Goal: Task Accomplishment & Management: Manage account settings

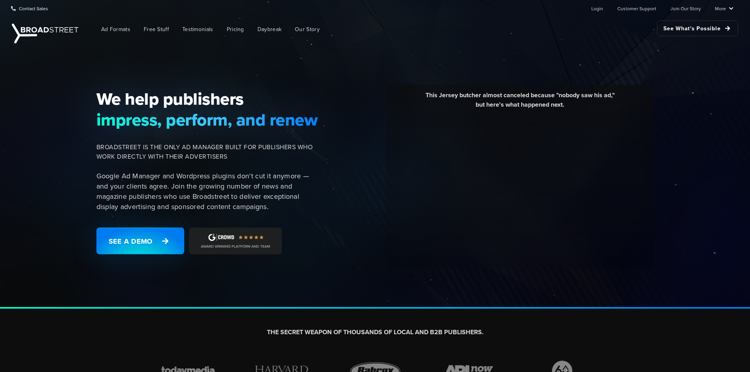
click at [606, 6] on ul "Login Customer Support Join Our Story More Resources Blog Partners Case Studies…" at bounding box center [655, 8] width 155 height 16
click at [602, 6] on link "Login" at bounding box center [597, 8] width 12 height 16
click at [603, 11] on link "Login" at bounding box center [597, 8] width 12 height 16
